Goal: Check status

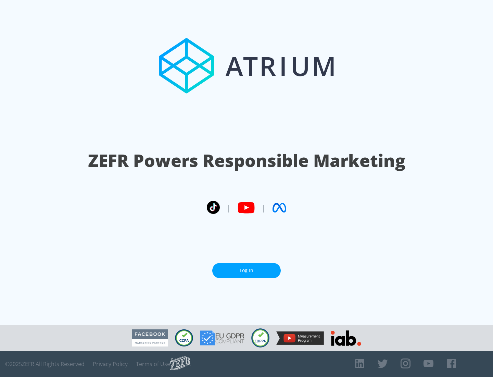
click at [247, 270] on link "Log In" at bounding box center [246, 270] width 69 height 15
